Goal: Task Accomplishment & Management: Use online tool/utility

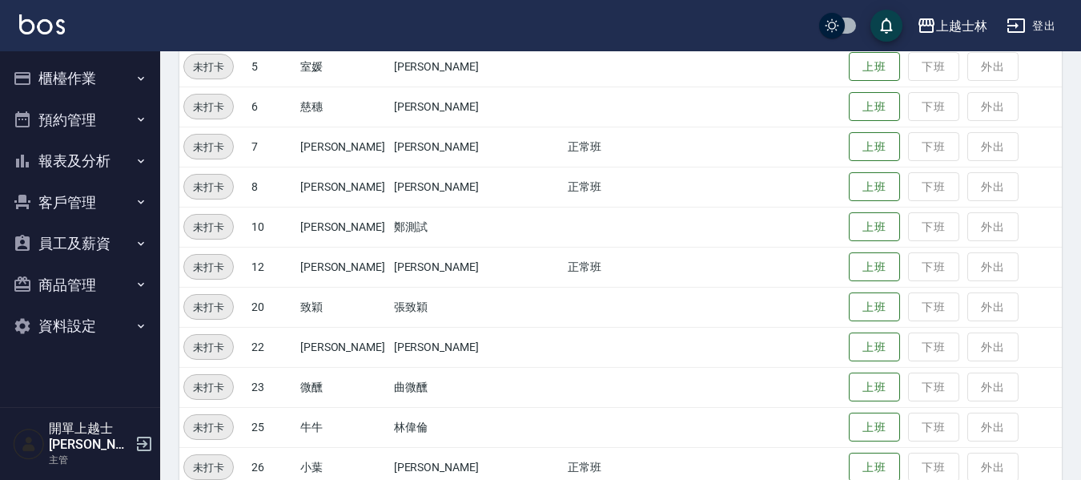
scroll to position [320, 0]
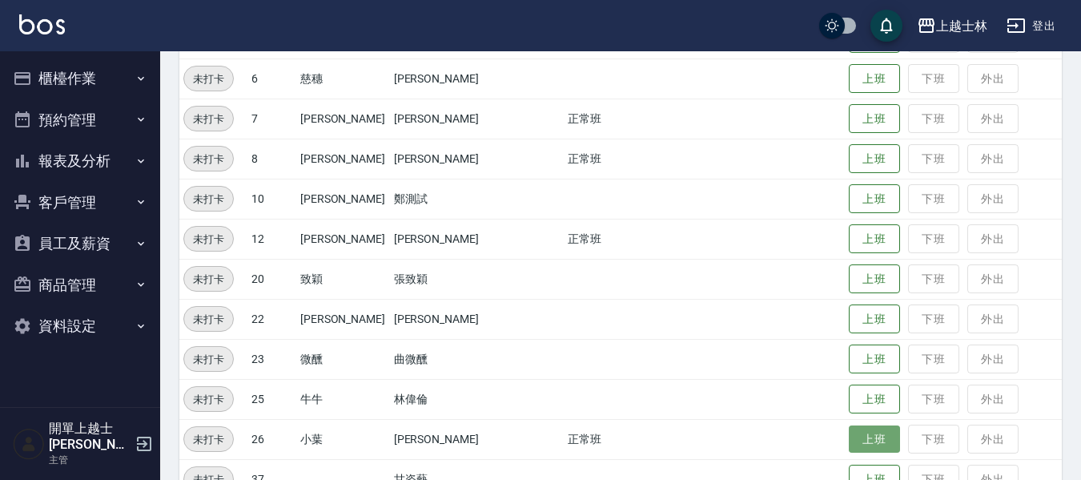
click at [849, 441] on button "上班" at bounding box center [874, 439] width 51 height 28
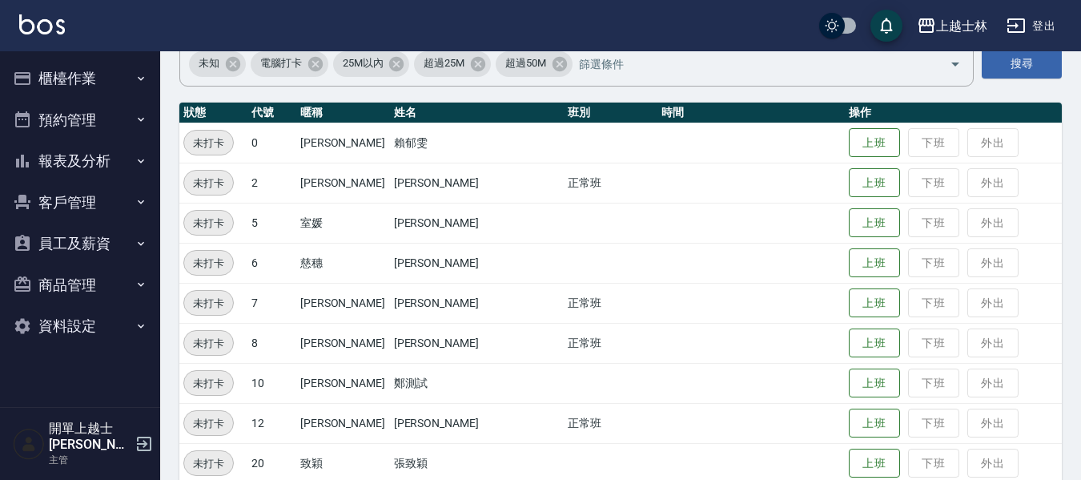
scroll to position [160, 0]
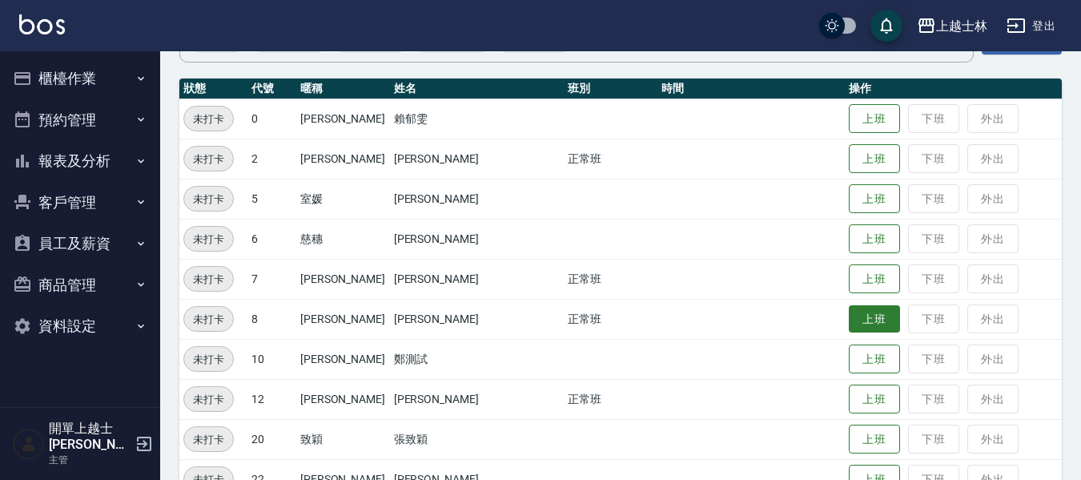
click at [849, 323] on button "上班" at bounding box center [874, 319] width 51 height 28
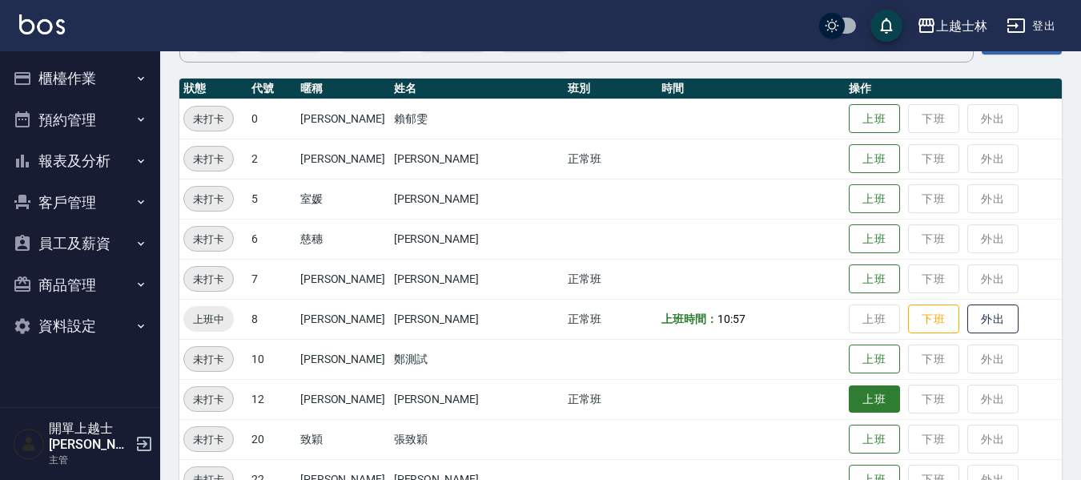
click at [849, 401] on button "上班" at bounding box center [874, 399] width 51 height 28
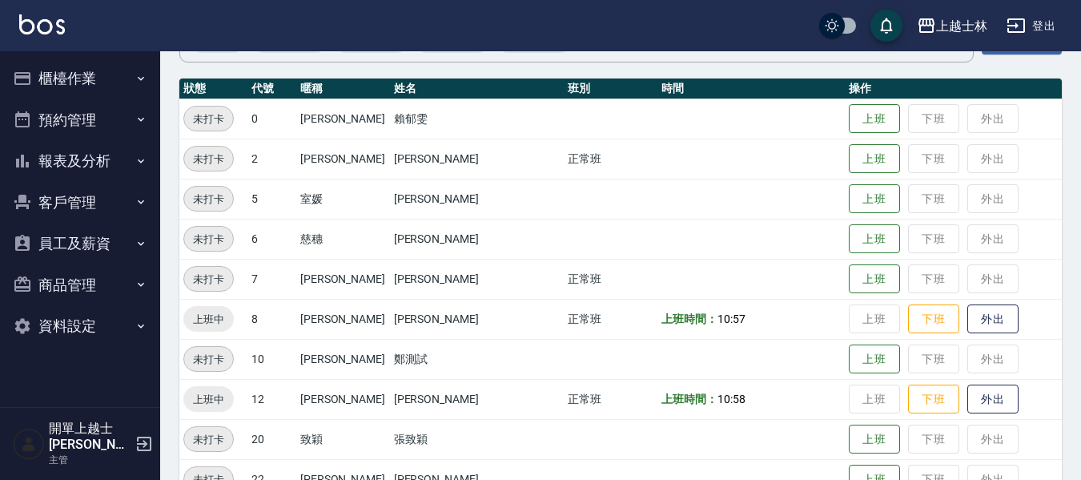
scroll to position [80, 0]
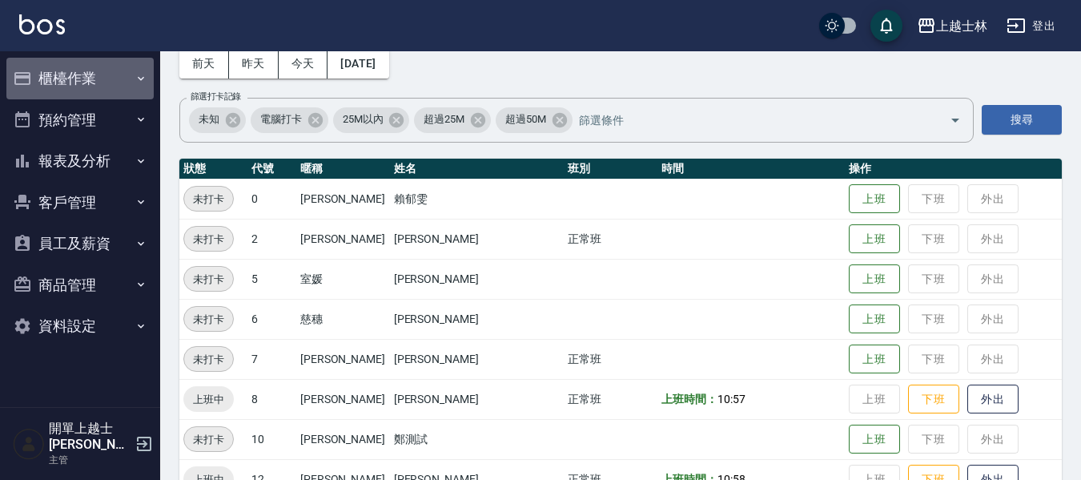
click at [83, 87] on button "櫃檯作業" at bounding box center [79, 79] width 147 height 42
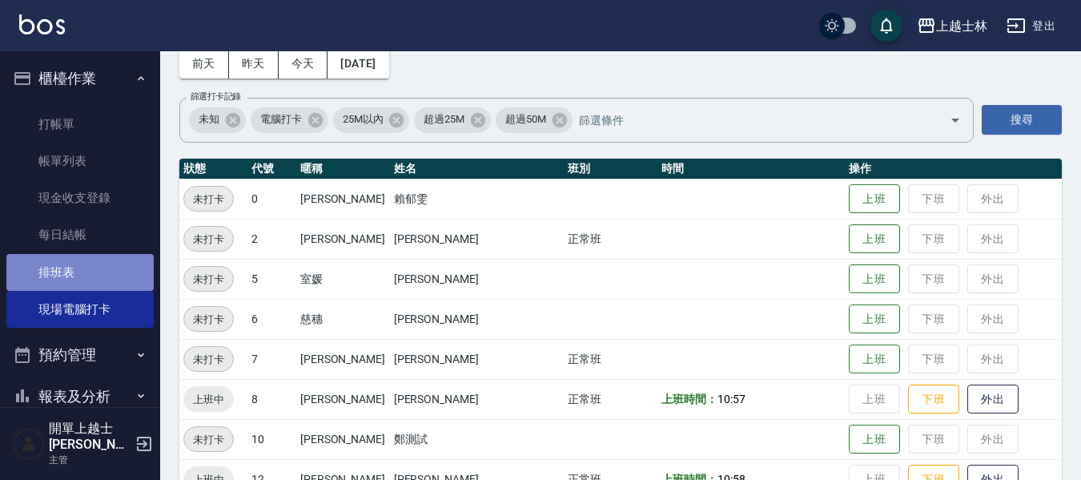
click at [83, 264] on link "排班表" at bounding box center [79, 272] width 147 height 37
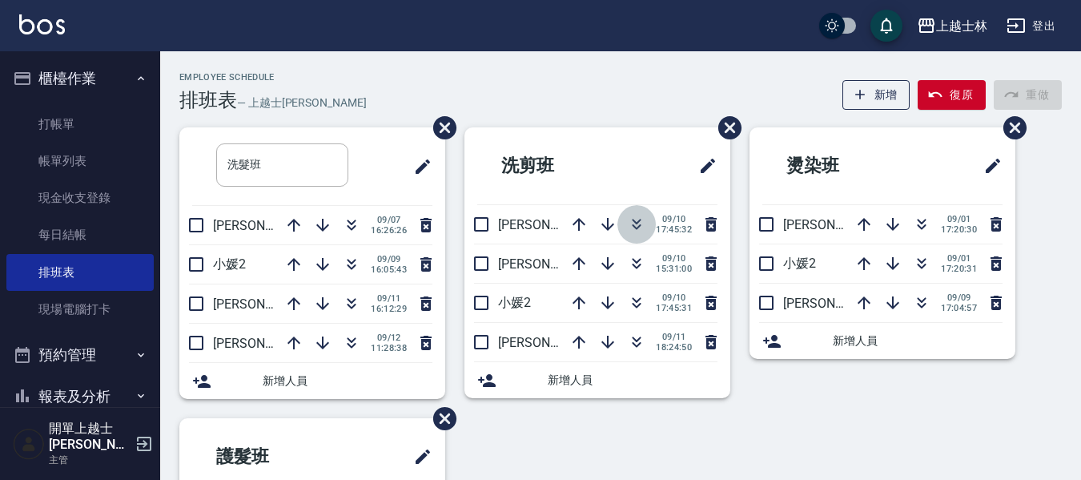
click at [630, 221] on icon "button" at bounding box center [636, 224] width 19 height 19
drag, startPoint x: 611, startPoint y: 26, endPoint x: 492, endPoint y: 11, distance: 120.2
click at [492, 11] on div "上越士[PERSON_NAME]出" at bounding box center [540, 25] width 1081 height 51
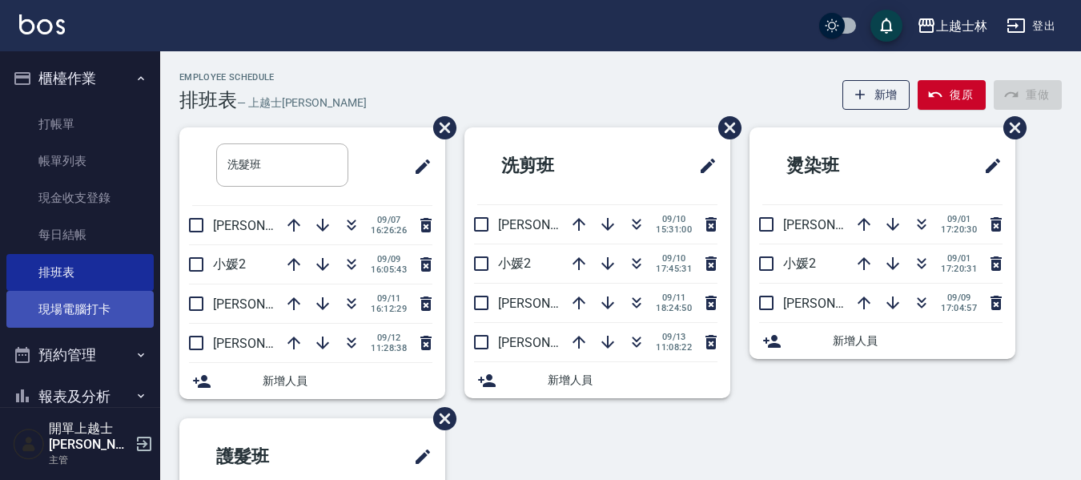
click at [86, 314] on link "現場電腦打卡" at bounding box center [79, 309] width 147 height 37
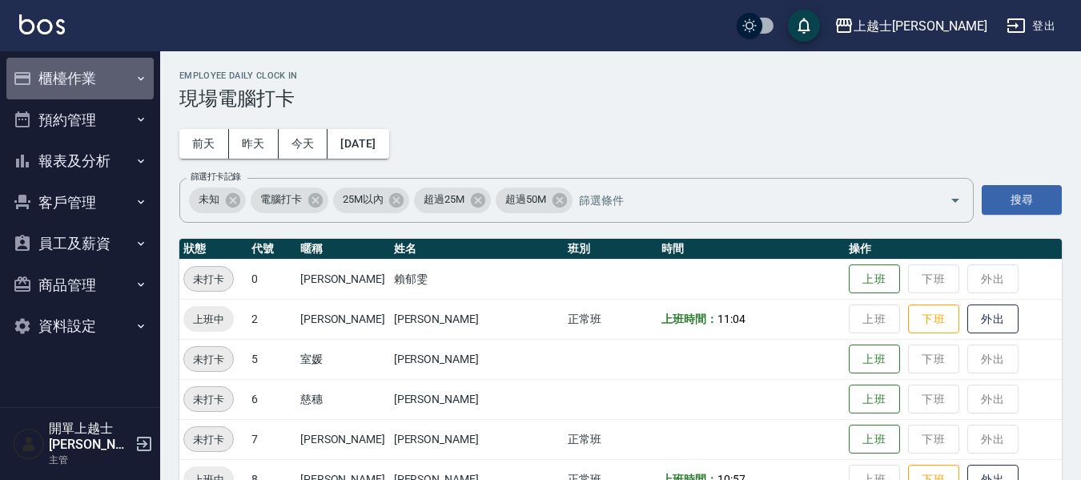
click at [77, 70] on button "櫃檯作業" at bounding box center [79, 79] width 147 height 42
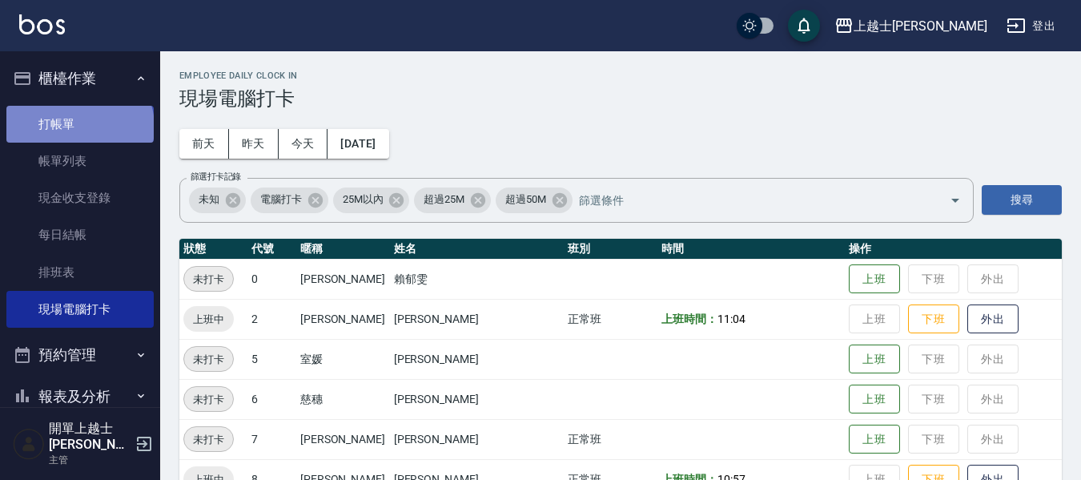
click at [79, 127] on link "打帳單" at bounding box center [79, 124] width 147 height 37
